Goal: Transaction & Acquisition: Subscribe to service/newsletter

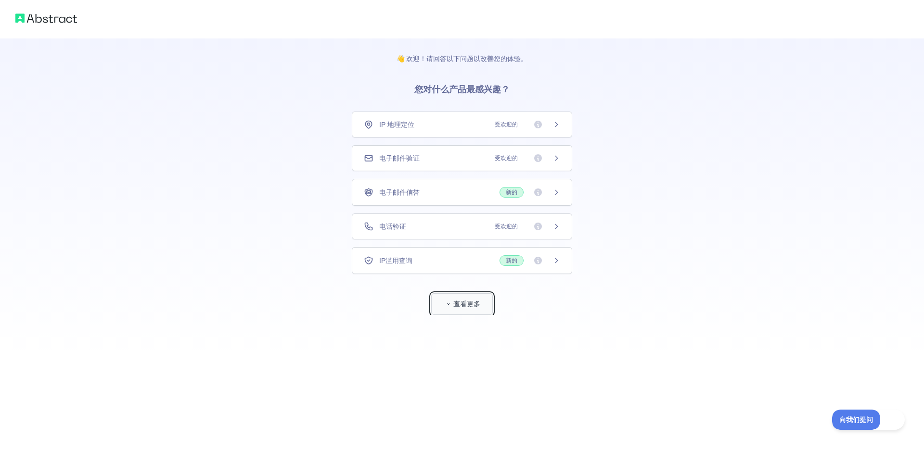
click at [456, 307] on font "查看更多" at bounding box center [466, 304] width 27 height 8
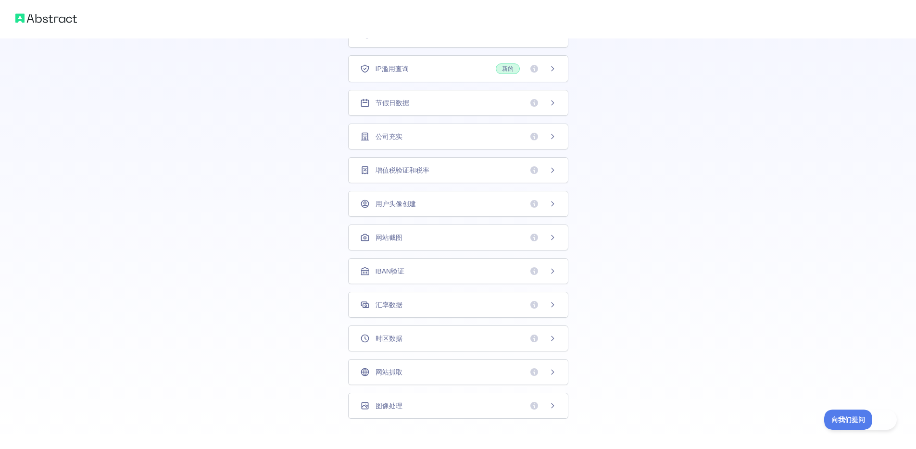
scroll to position [163, 0]
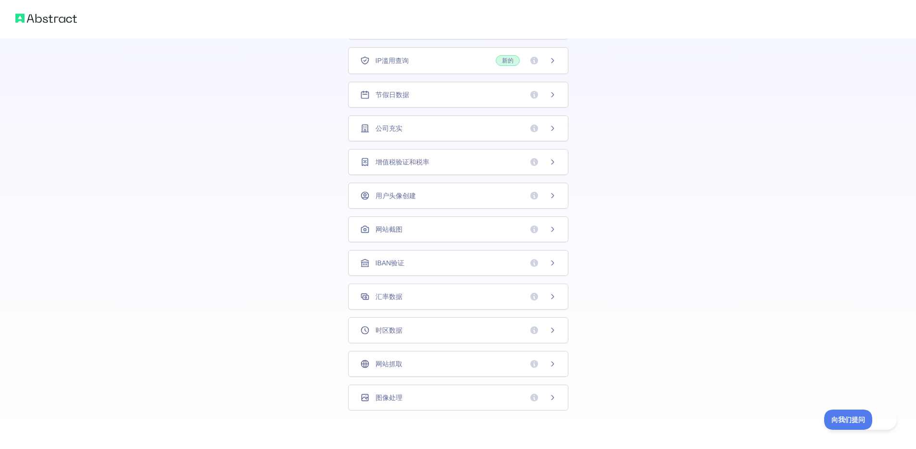
click at [507, 361] on div "网站抓取" at bounding box center [458, 364] width 196 height 10
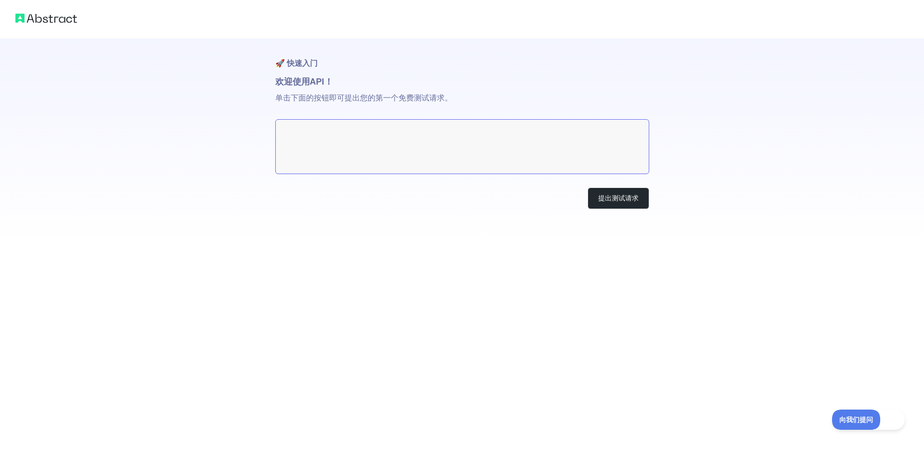
click at [413, 134] on textarea at bounding box center [462, 146] width 374 height 55
click at [614, 202] on font "提出测试请求" at bounding box center [618, 198] width 40 height 8
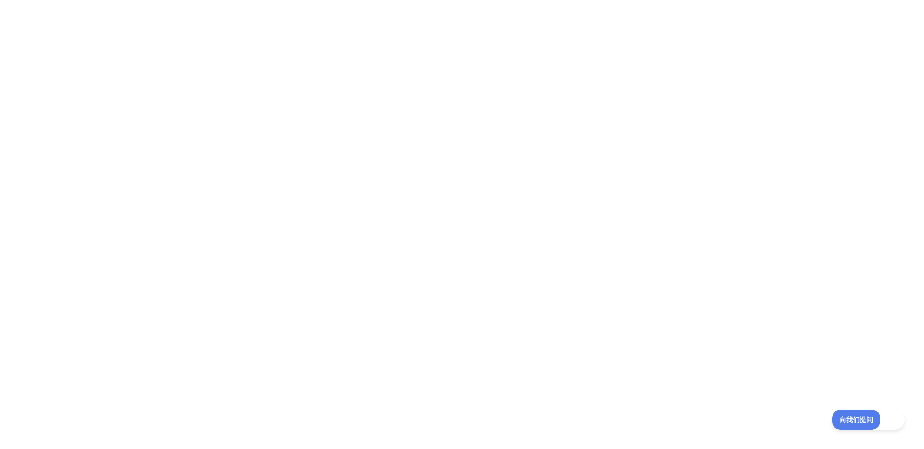
click at [211, 62] on div at bounding box center [462, 224] width 924 height 449
click at [63, 43] on div at bounding box center [462, 224] width 924 height 449
